Goal: Task Accomplishment & Management: Manage account settings

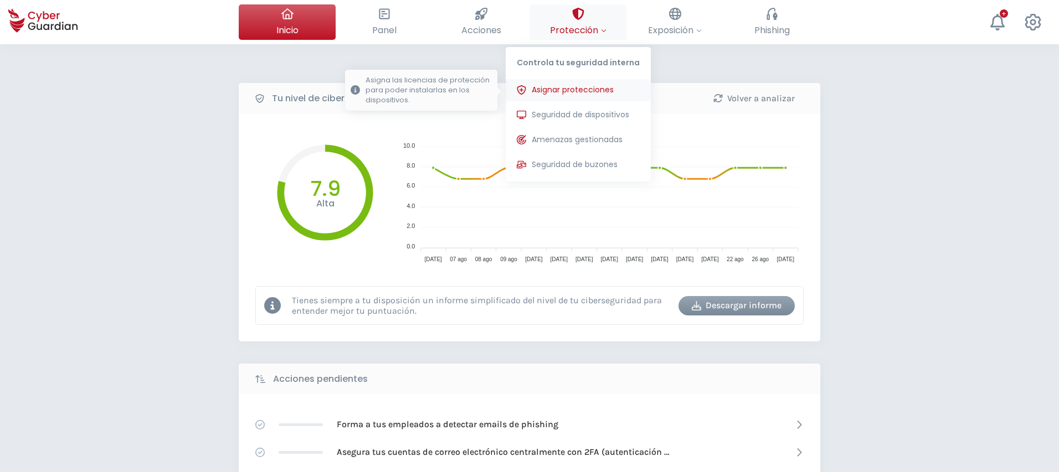
click at [580, 89] on span "Asignar protecciones" at bounding box center [573, 90] width 82 height 12
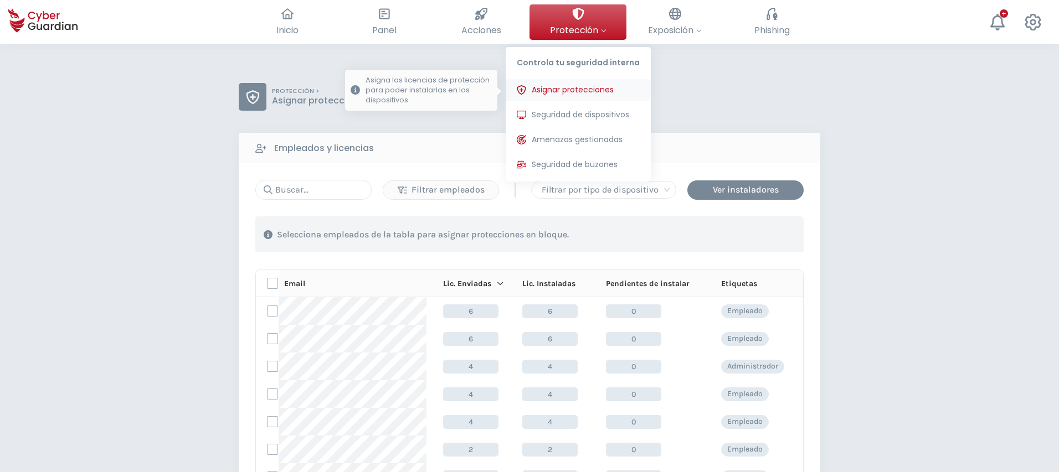
click at [570, 91] on span "Asignar protecciones" at bounding box center [573, 90] width 82 height 12
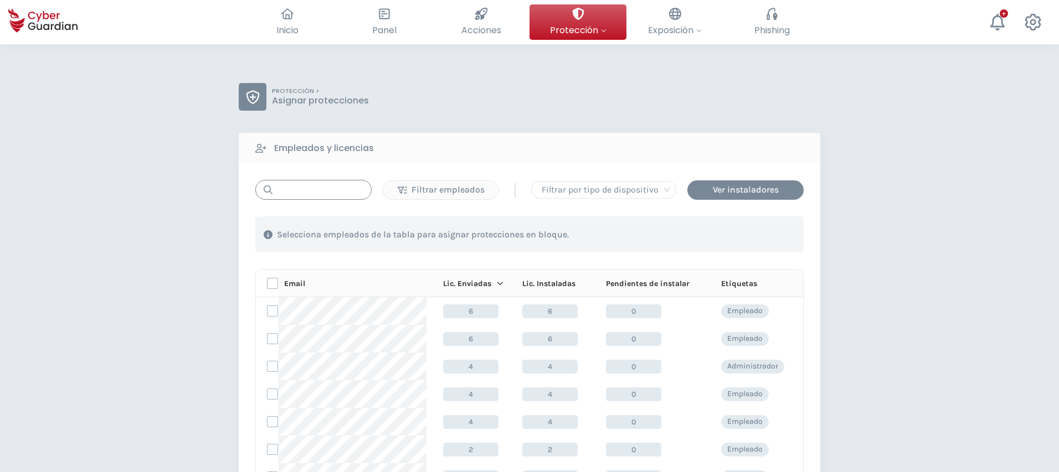
click at [307, 191] on input "text" at bounding box center [313, 190] width 116 height 20
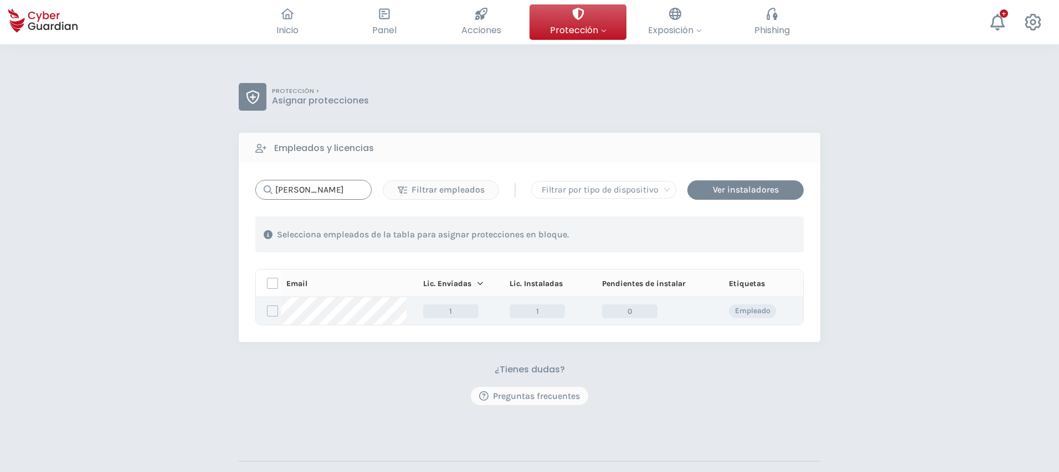
type input "[PERSON_NAME]"
click at [272, 312] on label at bounding box center [272, 311] width 11 height 11
click at [268, 312] on input "checkbox" at bounding box center [268, 311] width 0 height 10
click at [734, 236] on div "Asignar protecciones" at bounding box center [736, 234] width 100 height 13
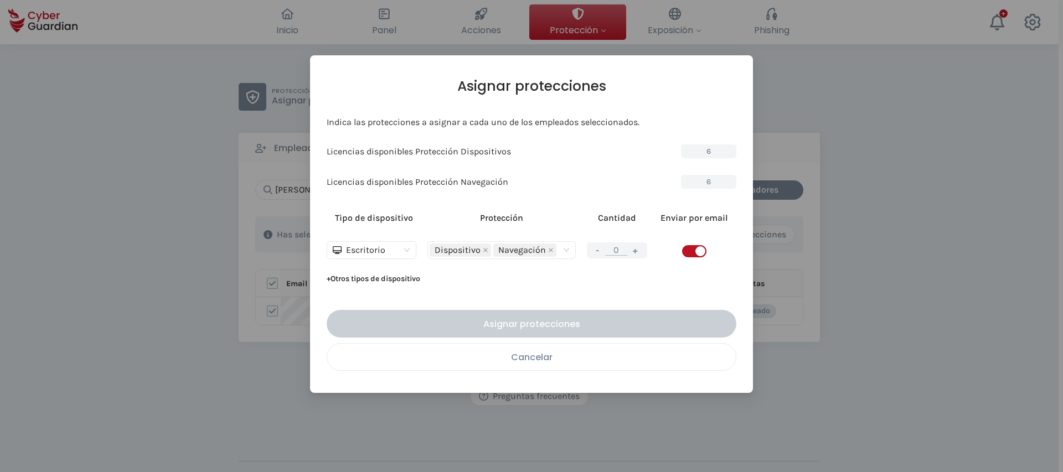
click at [618, 362] on div "Cancelar" at bounding box center [532, 358] width 392 height 14
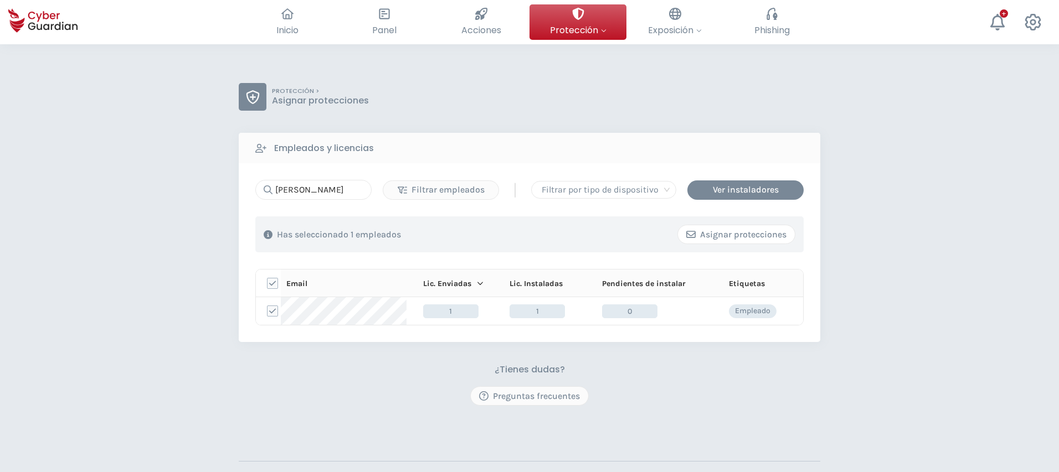
click at [727, 236] on div "Asignar protecciones" at bounding box center [736, 234] width 100 height 13
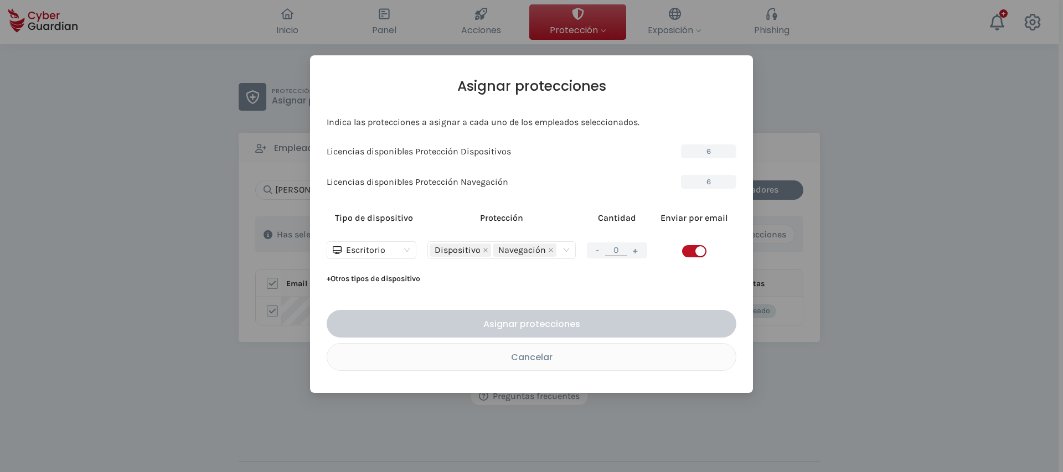
click at [640, 250] on button "+" at bounding box center [635, 251] width 13 height 14
type input "1"
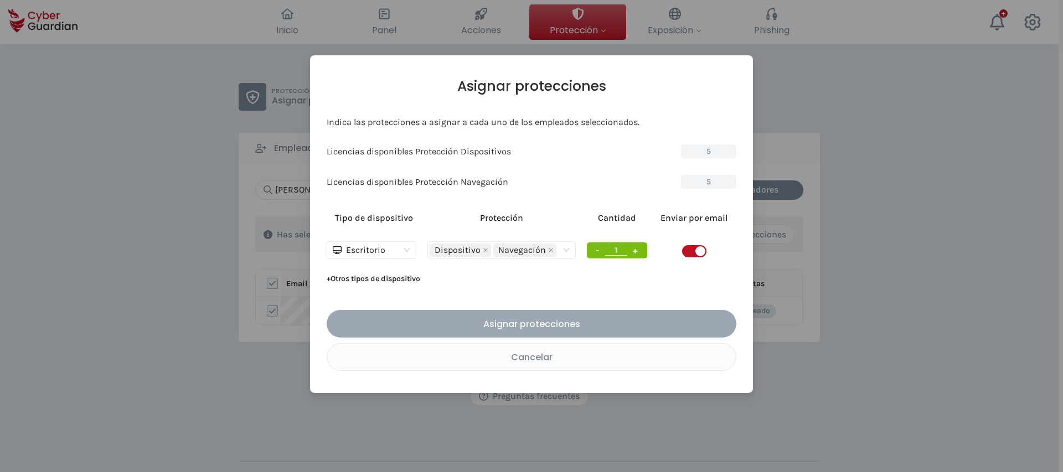
click at [600, 326] on div "Asignar protecciones" at bounding box center [531, 324] width 393 height 14
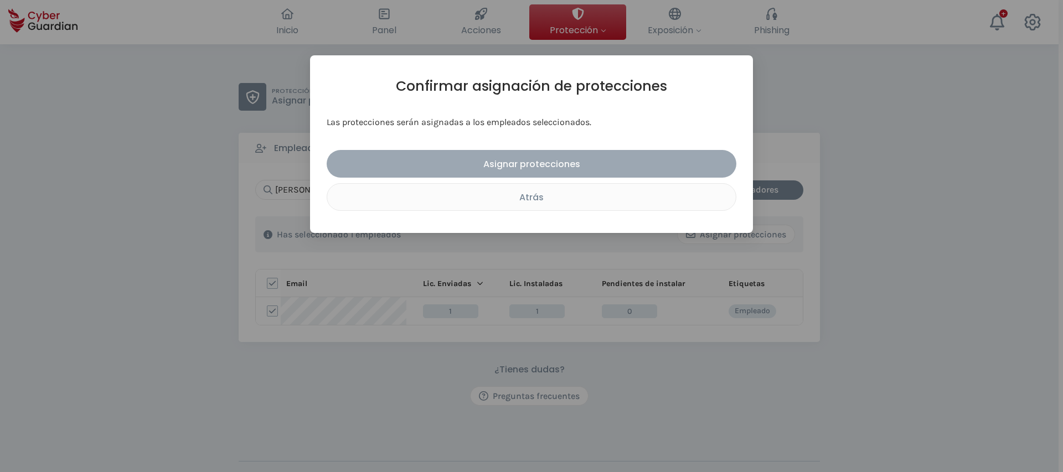
click at [536, 160] on div "Asignar protecciones" at bounding box center [531, 164] width 393 height 14
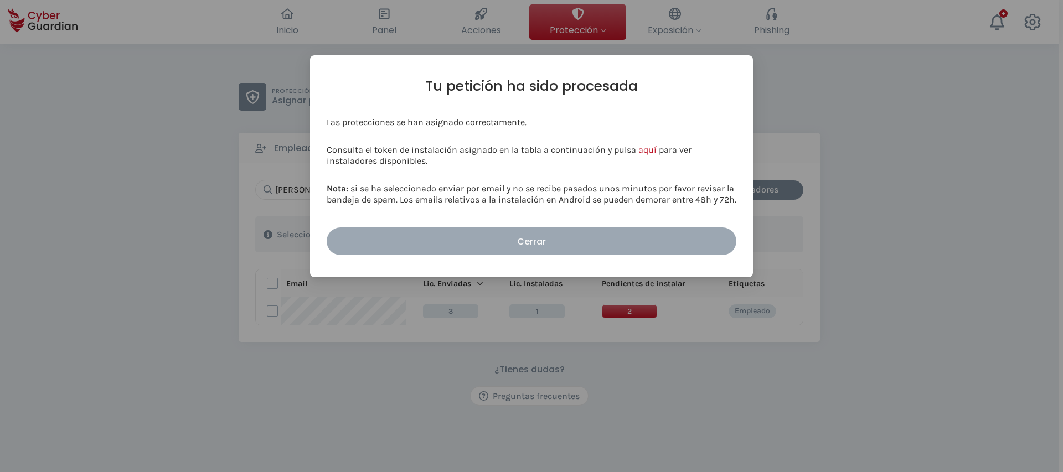
click at [528, 235] on div "Cerrar" at bounding box center [531, 242] width 393 height 14
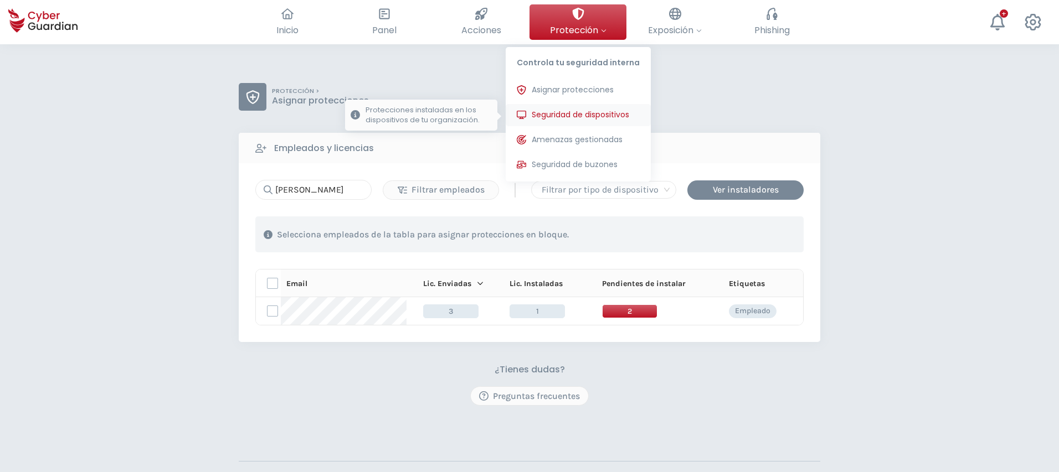
click at [579, 111] on span "Seguridad de dispositivos" at bounding box center [580, 115] width 97 height 12
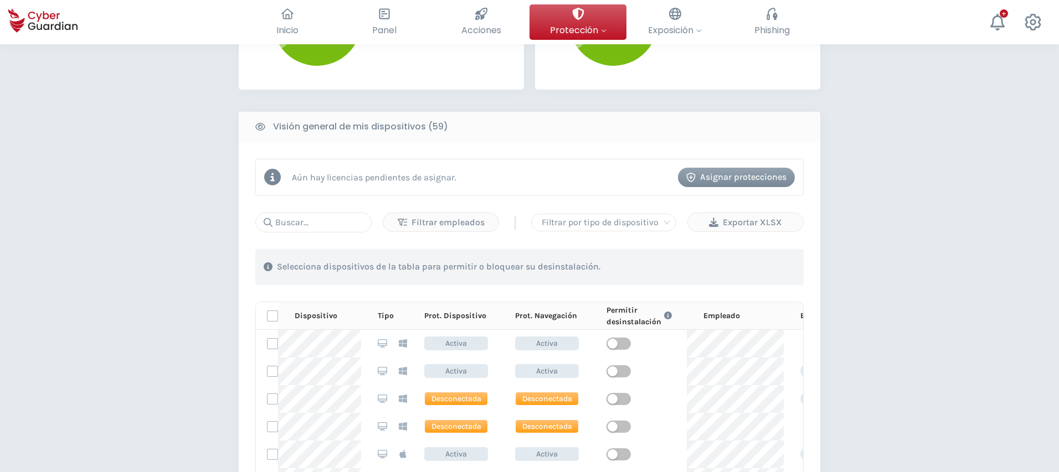
scroll to position [395, 0]
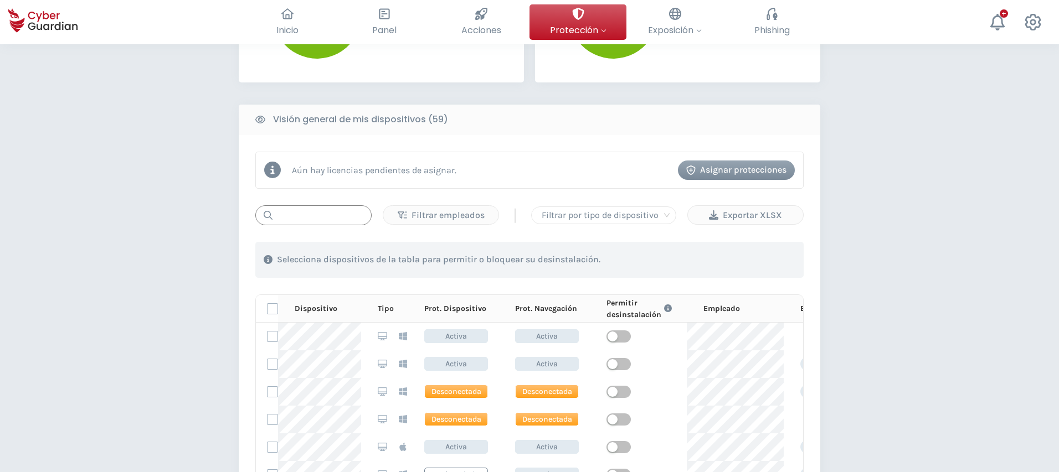
click at [321, 217] on input "text" at bounding box center [313, 215] width 116 height 20
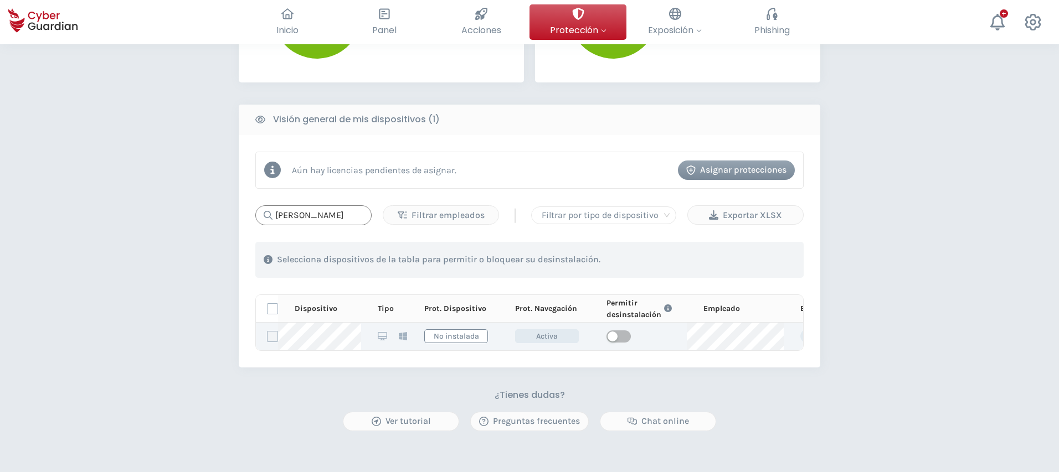
type input "[PERSON_NAME]"
click at [275, 333] on label at bounding box center [272, 336] width 11 height 11
click at [268, 333] on input "checkbox" at bounding box center [268, 337] width 0 height 10
click at [625, 334] on span "button" at bounding box center [618, 337] width 24 height 12
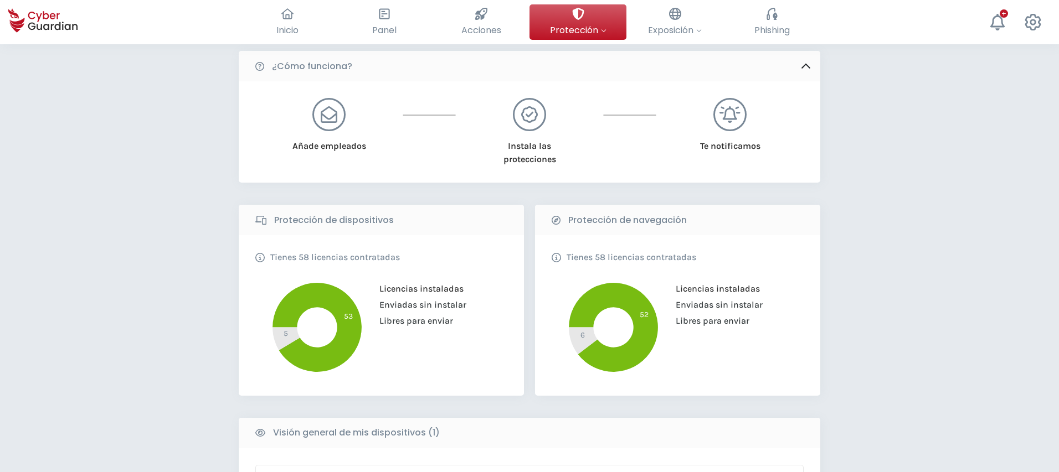
scroll to position [0, 0]
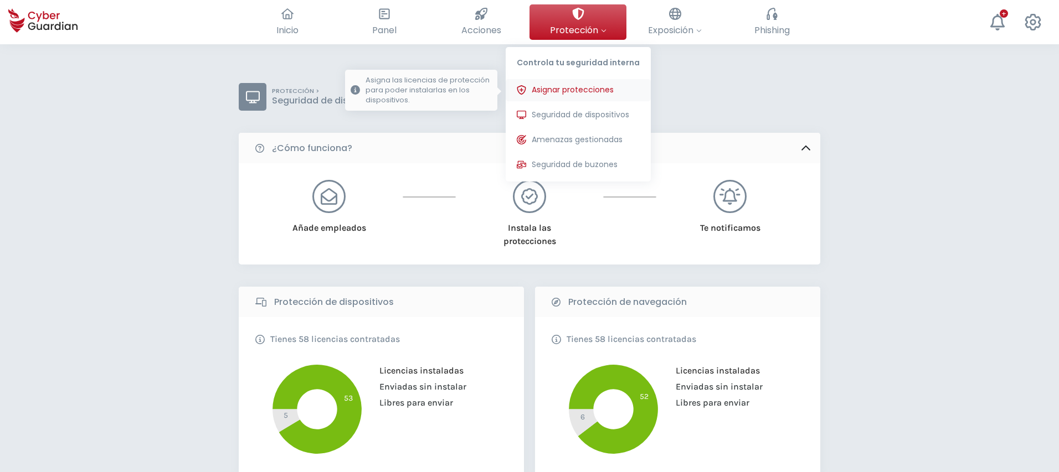
click at [573, 92] on span "Asignar protecciones" at bounding box center [573, 90] width 82 height 12
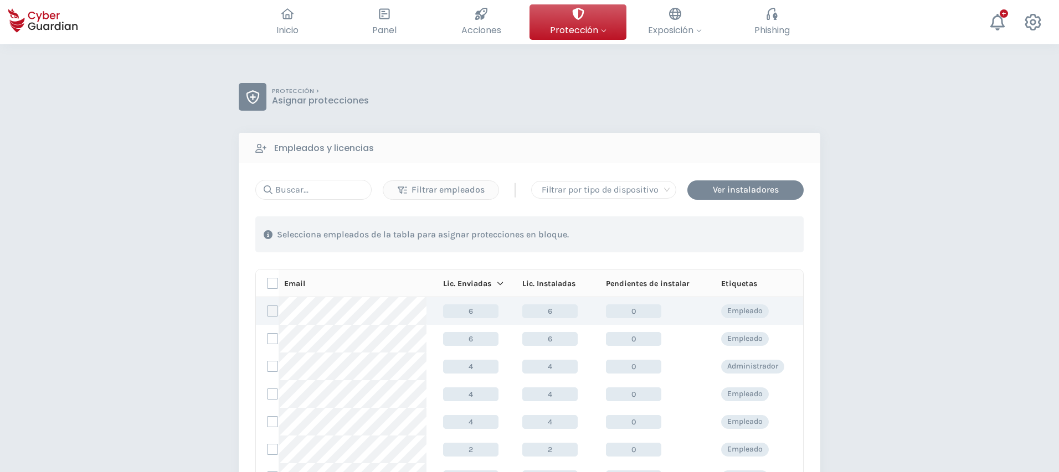
click at [271, 313] on label at bounding box center [272, 311] width 11 height 11
click at [268, 313] on input "checkbox" at bounding box center [268, 311] width 0 height 10
click at [745, 235] on div "Asignar protecciones" at bounding box center [736, 234] width 100 height 13
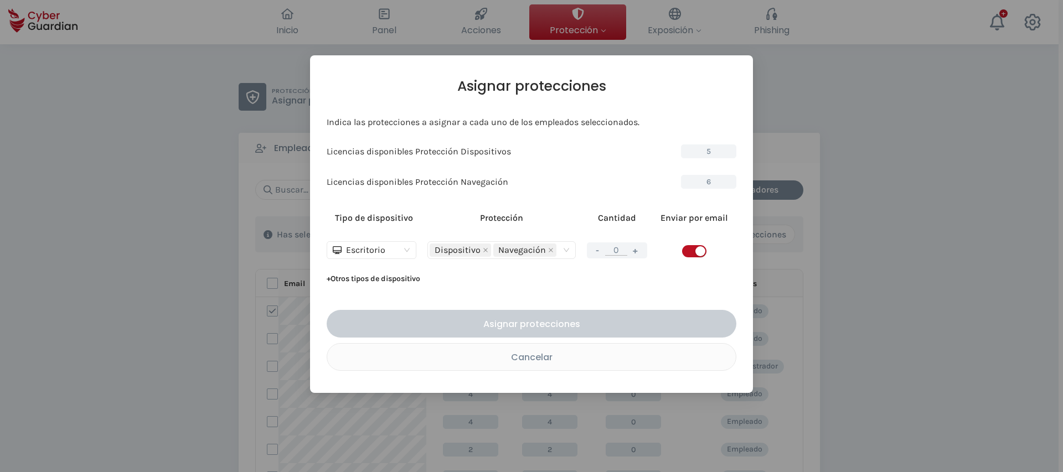
click at [584, 358] on div "Cancelar" at bounding box center [532, 358] width 392 height 14
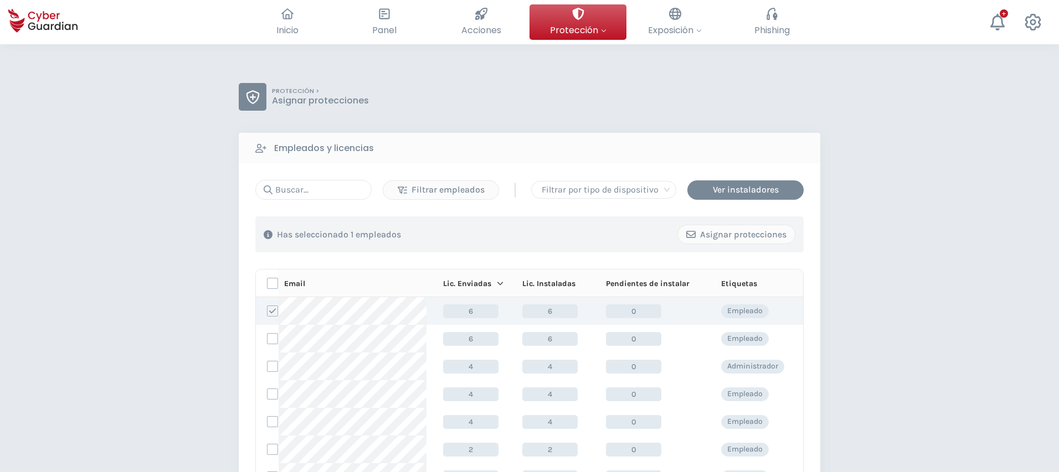
click at [275, 312] on icon at bounding box center [273, 311] width 8 height 8
click at [268, 312] on input "checkbox" at bounding box center [268, 311] width 0 height 10
